Goal: Communication & Community: Answer question/provide support

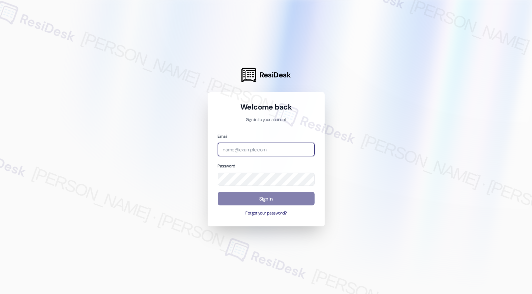
click at [251, 150] on input "email" at bounding box center [266, 149] width 97 height 14
type input "[EMAIL_ADDRESS][PERSON_NAME][PERSON_NAME][DOMAIN_NAME]"
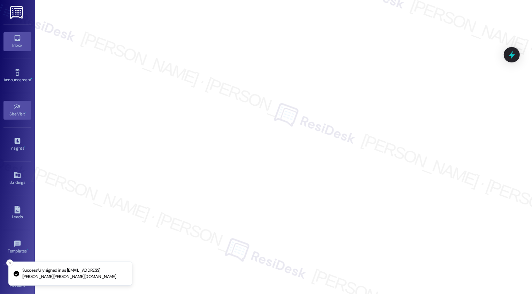
click at [12, 42] on div "Inbox" at bounding box center [17, 45] width 35 height 7
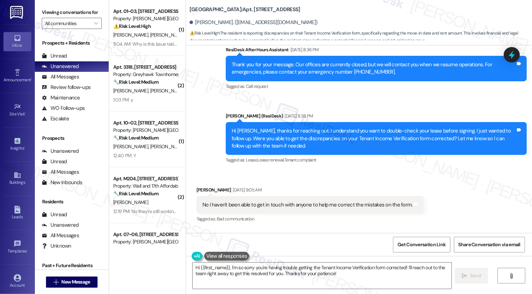
scroll to position [241, 0]
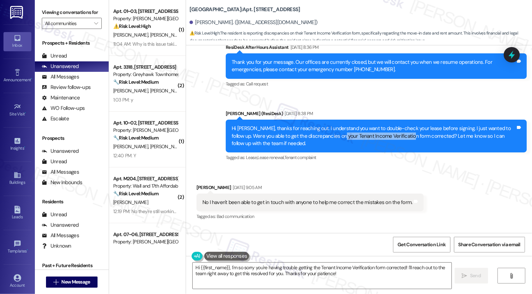
drag, startPoint x: 317, startPoint y: 128, endPoint x: 385, endPoint y: 130, distance: 68.3
click at [387, 131] on div "Hi [PERSON_NAME], thanks for reaching out. I understand you want to double-chec…" at bounding box center [374, 136] width 284 height 22
copy div "Tenant Income Verification form"
click at [310, 268] on textarea "Hi {{first_name}}, I'm so sorry you're having trouble getting the Tenant Income…" at bounding box center [322, 275] width 259 height 26
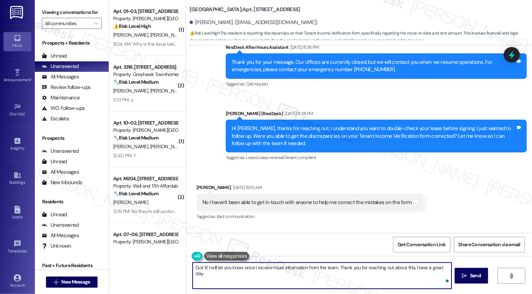
type textarea "Got it! I will let you know once I receive more information from the team. Than…"
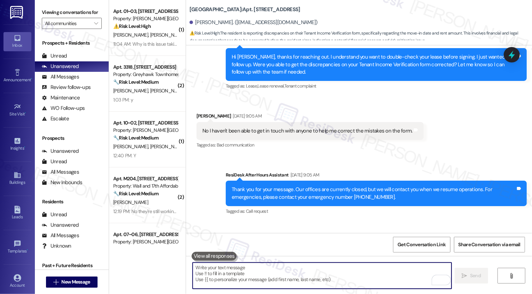
scroll to position [342, 0]
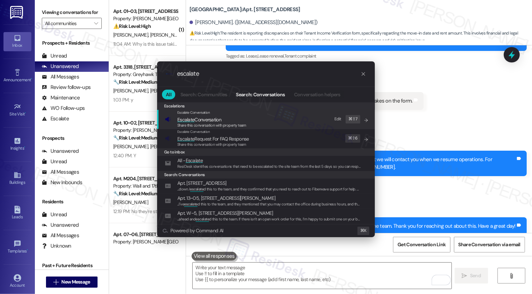
type input "escalate"
click at [184, 118] on span "Escalate" at bounding box center [185, 119] width 17 height 6
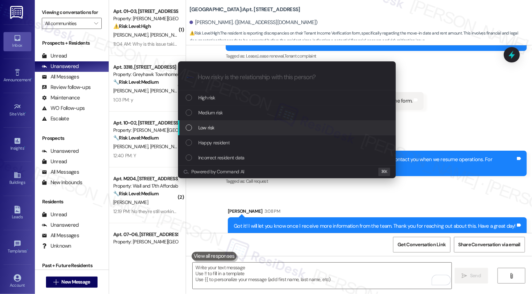
click at [208, 128] on span "Low risk" at bounding box center [206, 128] width 16 height 8
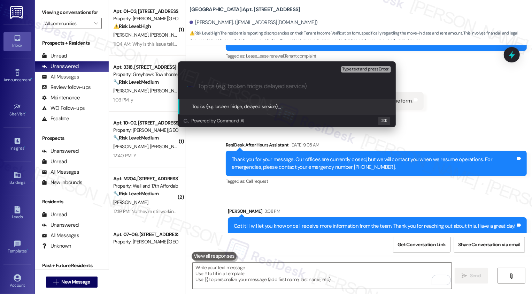
paste input "Tenant Income Verification form"
type input "Tenant Income Verification form"
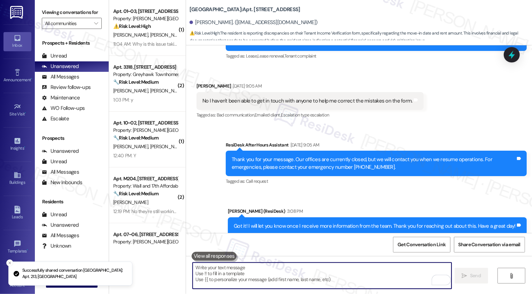
scroll to position [227, 0]
